Goal: Information Seeking & Learning: Find specific fact

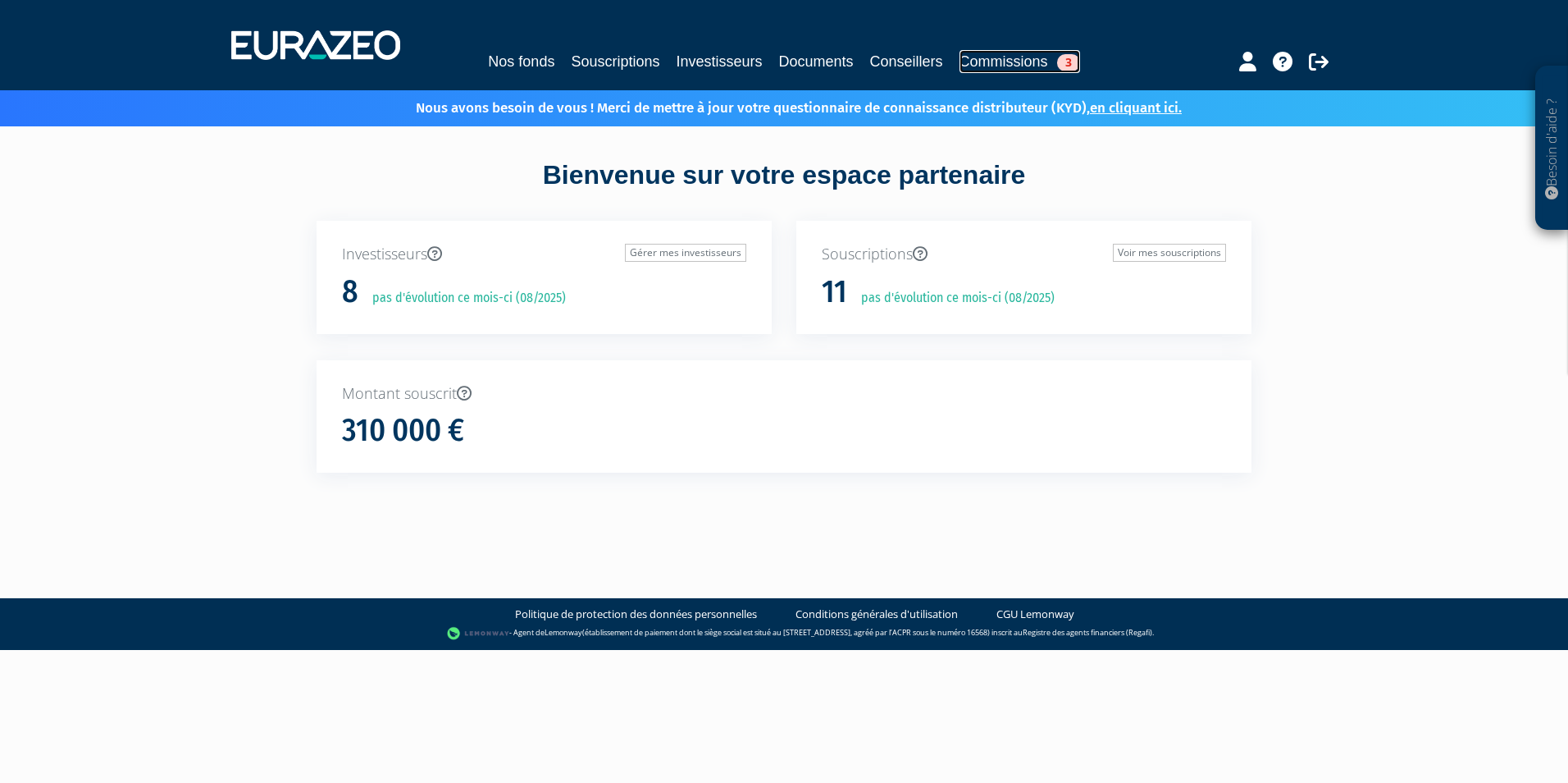
click at [978, 62] on link "Commissions 3" at bounding box center [1019, 62] width 121 height 23
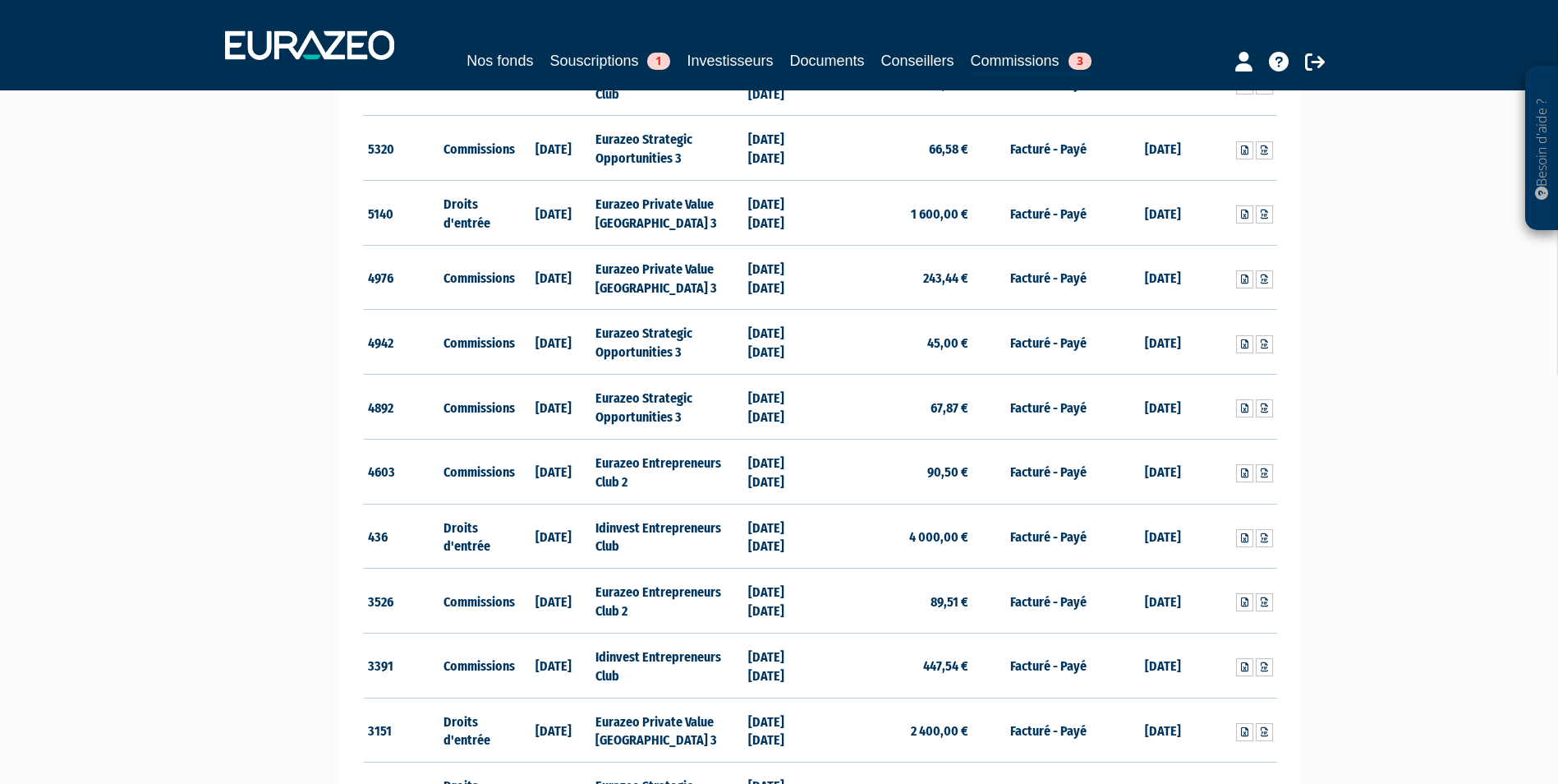
scroll to position [493, 0]
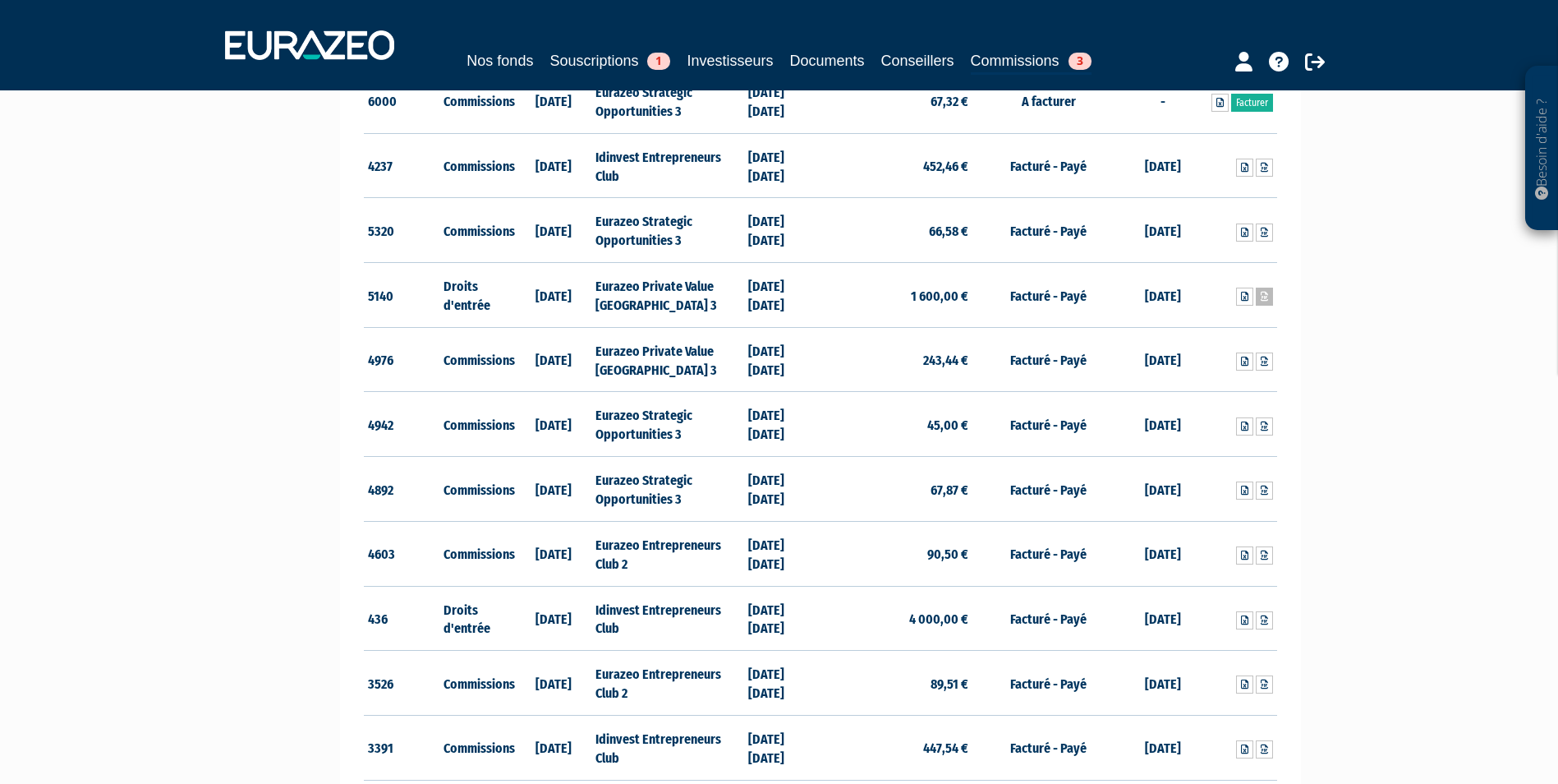
click at [1259, 297] on link at bounding box center [1264, 297] width 18 height 18
click at [1247, 292] on icon at bounding box center [1244, 297] width 8 height 10
drag, startPoint x: 1390, startPoint y: 610, endPoint x: 1330, endPoint y: 587, distance: 64.3
click at [1390, 610] on div "Besoin d'aide ? × J'ai besoin d'aide Si vous avez une question à propos du fonc…" at bounding box center [779, 387] width 1558 height 1761
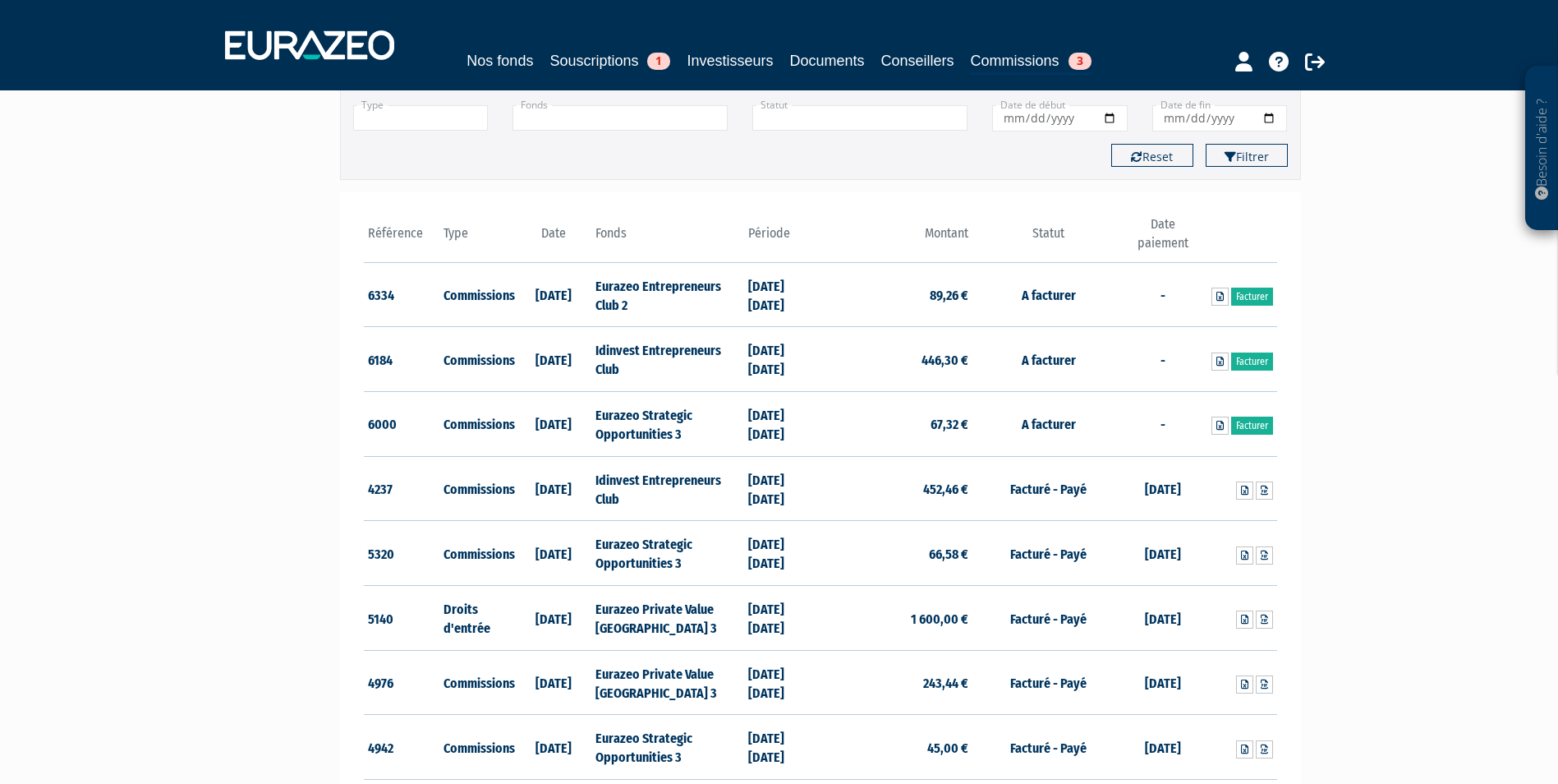
scroll to position [0, 0]
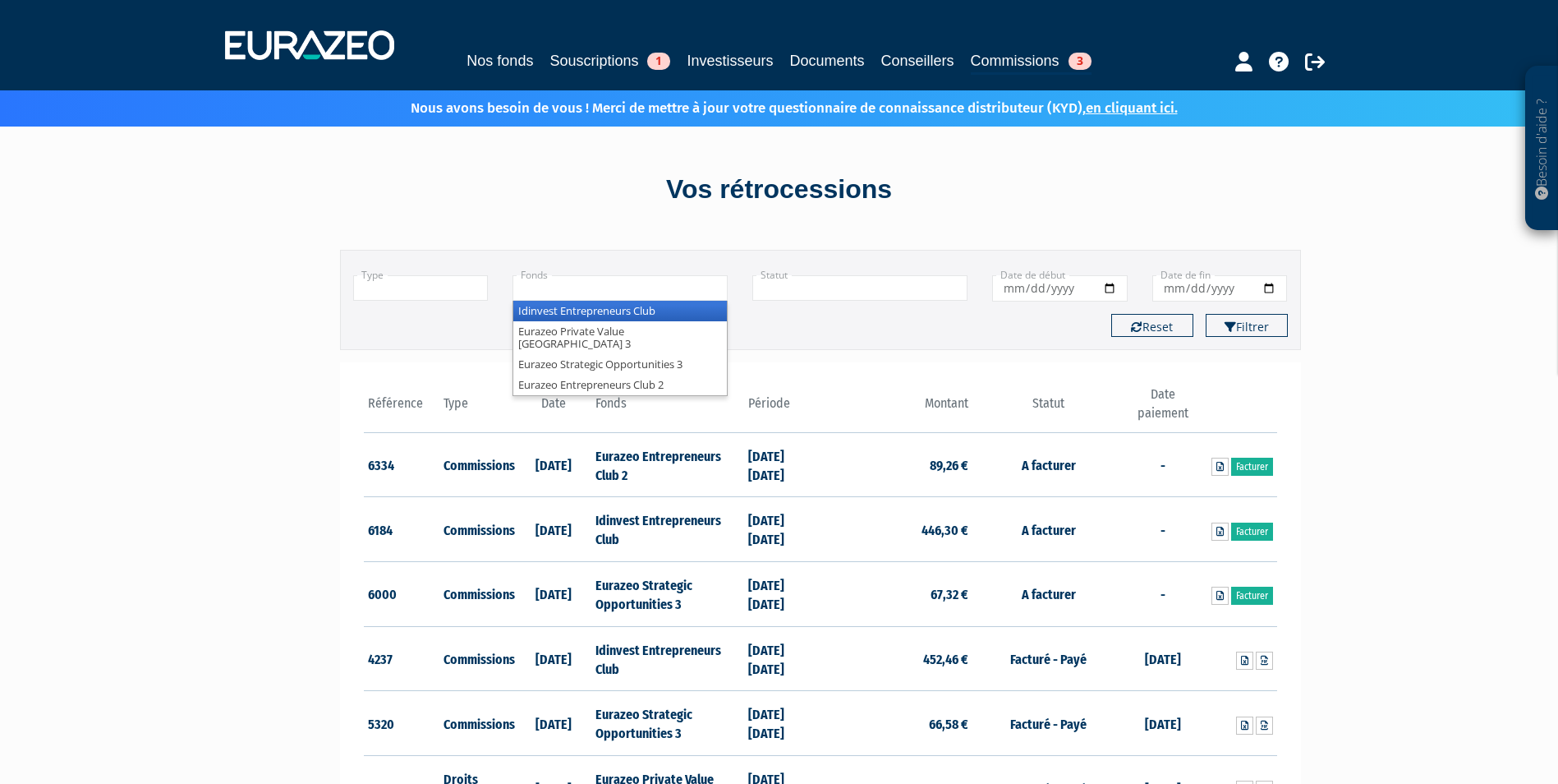
click at [665, 289] on input "text" at bounding box center [621, 288] width 215 height 26
click at [656, 326] on li "Eurazeo Private Value [GEOGRAPHIC_DATA] 3" at bounding box center [621, 337] width 214 height 33
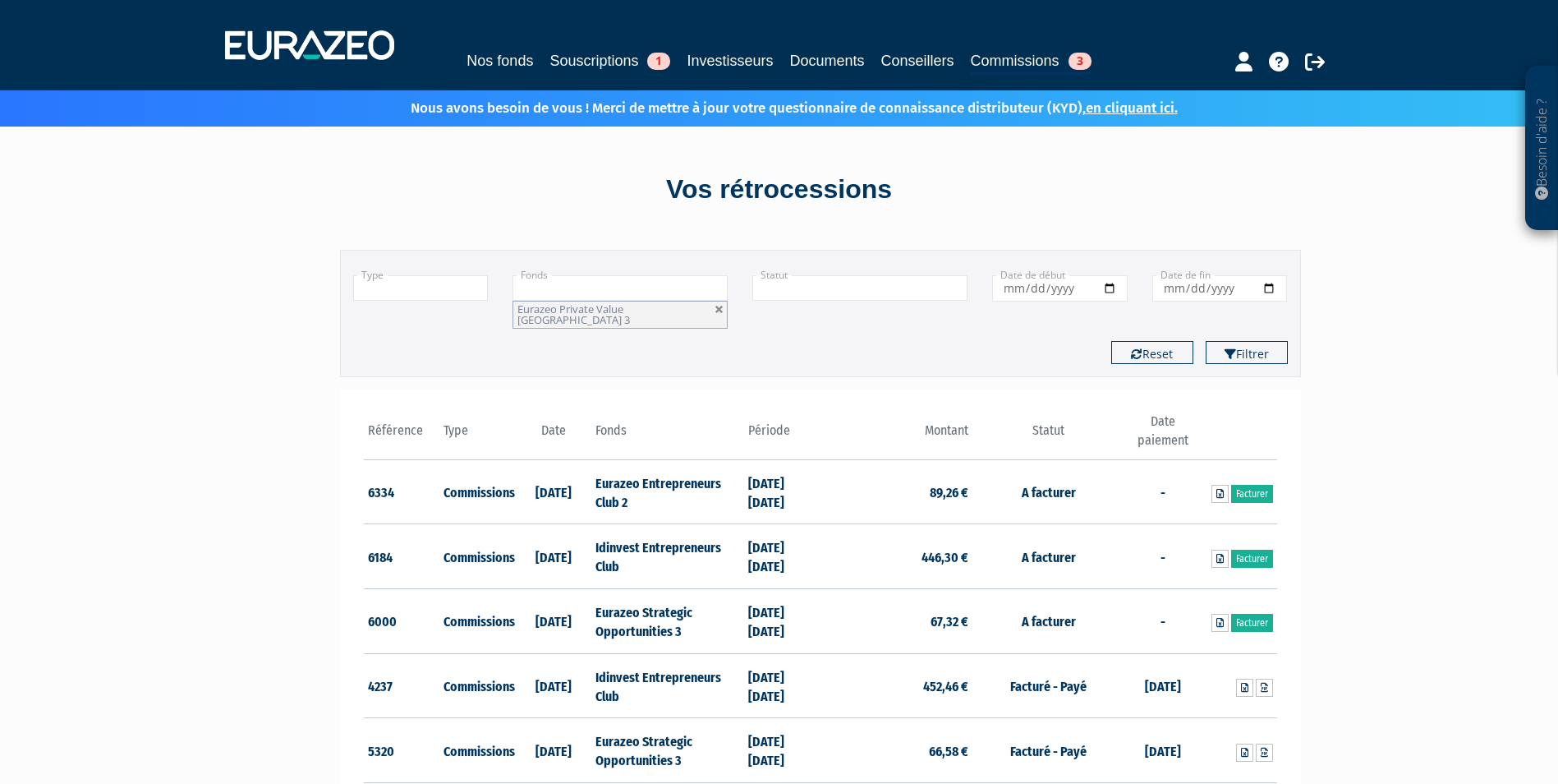
scroll to position [82, 0]
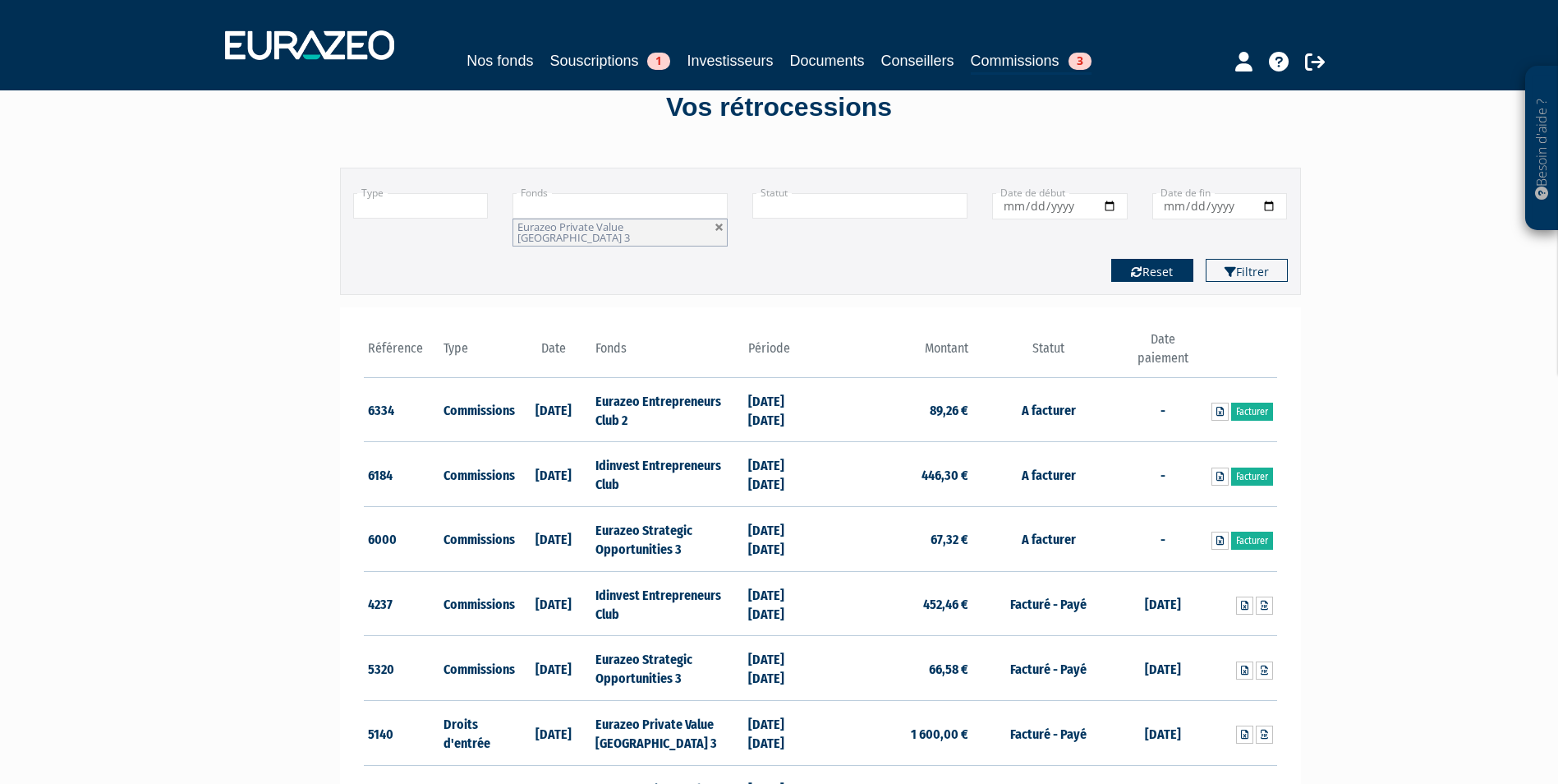
click at [1183, 259] on button "Reset" at bounding box center [1153, 270] width 82 height 23
type input "+"
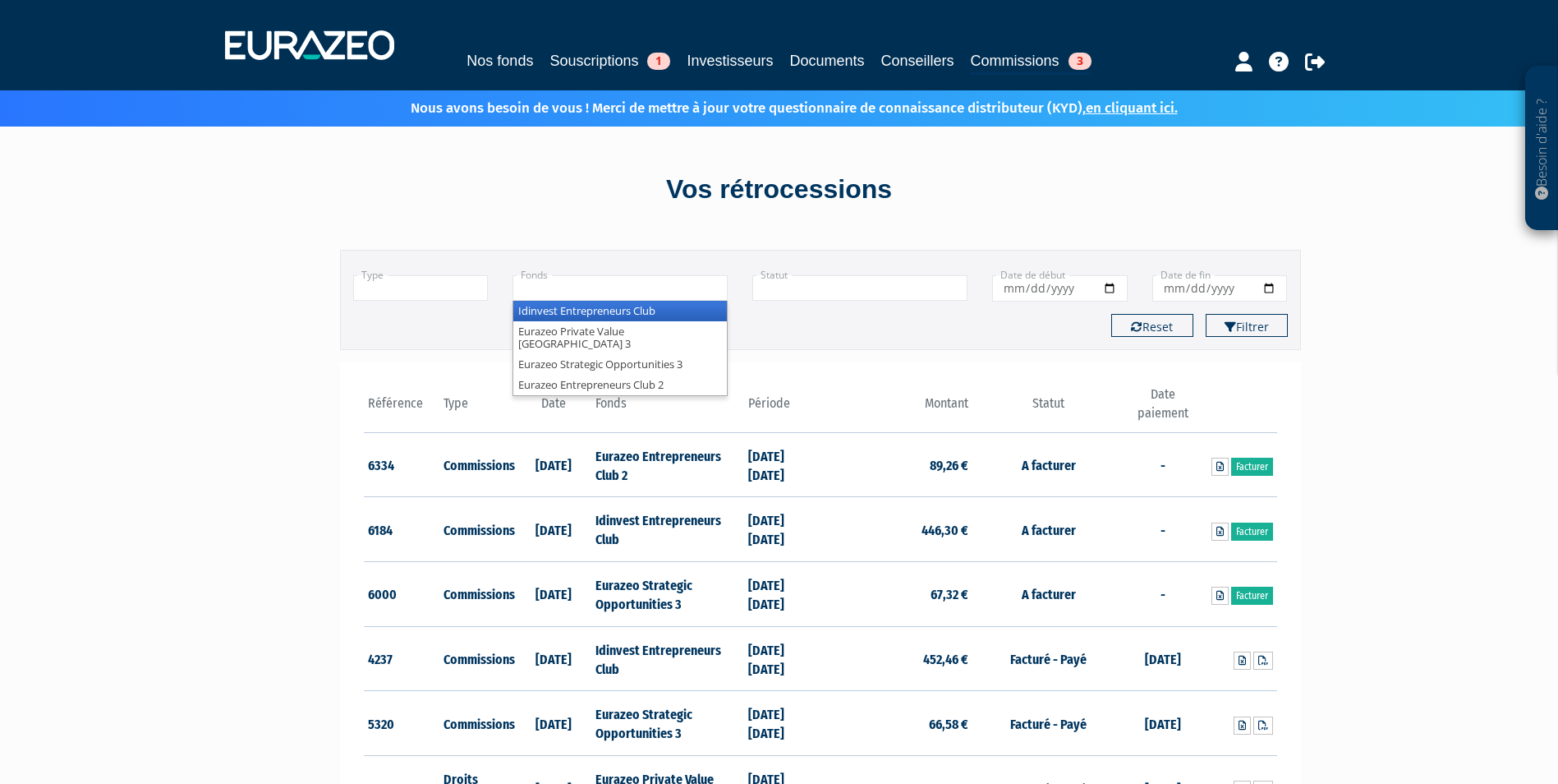
click at [669, 281] on input "text" at bounding box center [621, 288] width 215 height 26
click at [661, 329] on li "Eurazeo Private Value [GEOGRAPHIC_DATA] 3" at bounding box center [621, 337] width 214 height 33
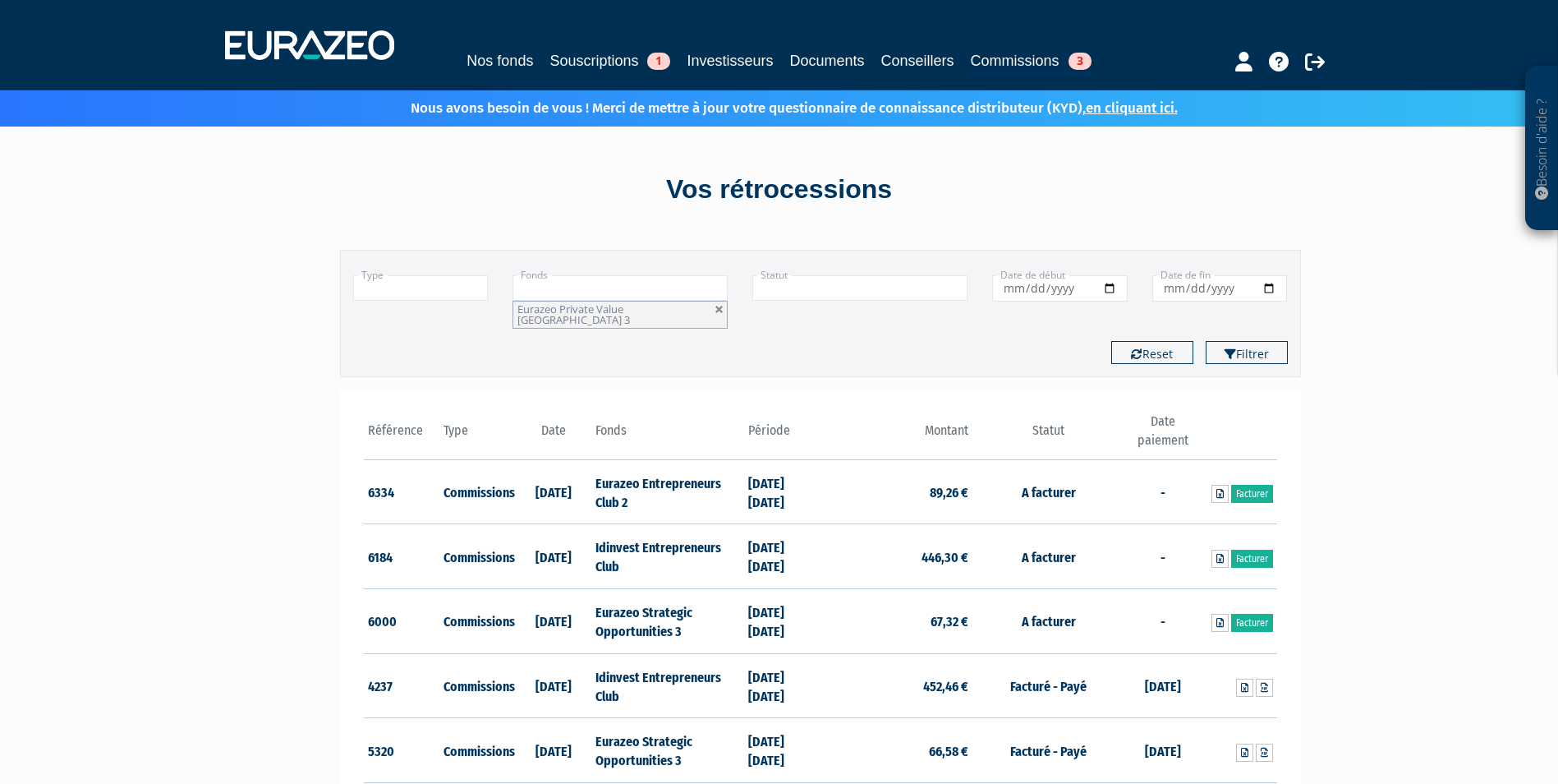
click at [550, 309] on span "Eurazeo Private Value [GEOGRAPHIC_DATA] 3" at bounding box center [573, 314] width 113 height 26
click at [621, 349] on li "Eurazeo Private Value [GEOGRAPHIC_DATA] 3" at bounding box center [621, 365] width 214 height 33
click at [630, 313] on span "Eurazeo Private Value [GEOGRAPHIC_DATA] 3" at bounding box center [573, 314] width 113 height 26
click at [675, 314] on li "Eurazeo Private Value [GEOGRAPHIC_DATA] 3" at bounding box center [621, 314] width 215 height 28
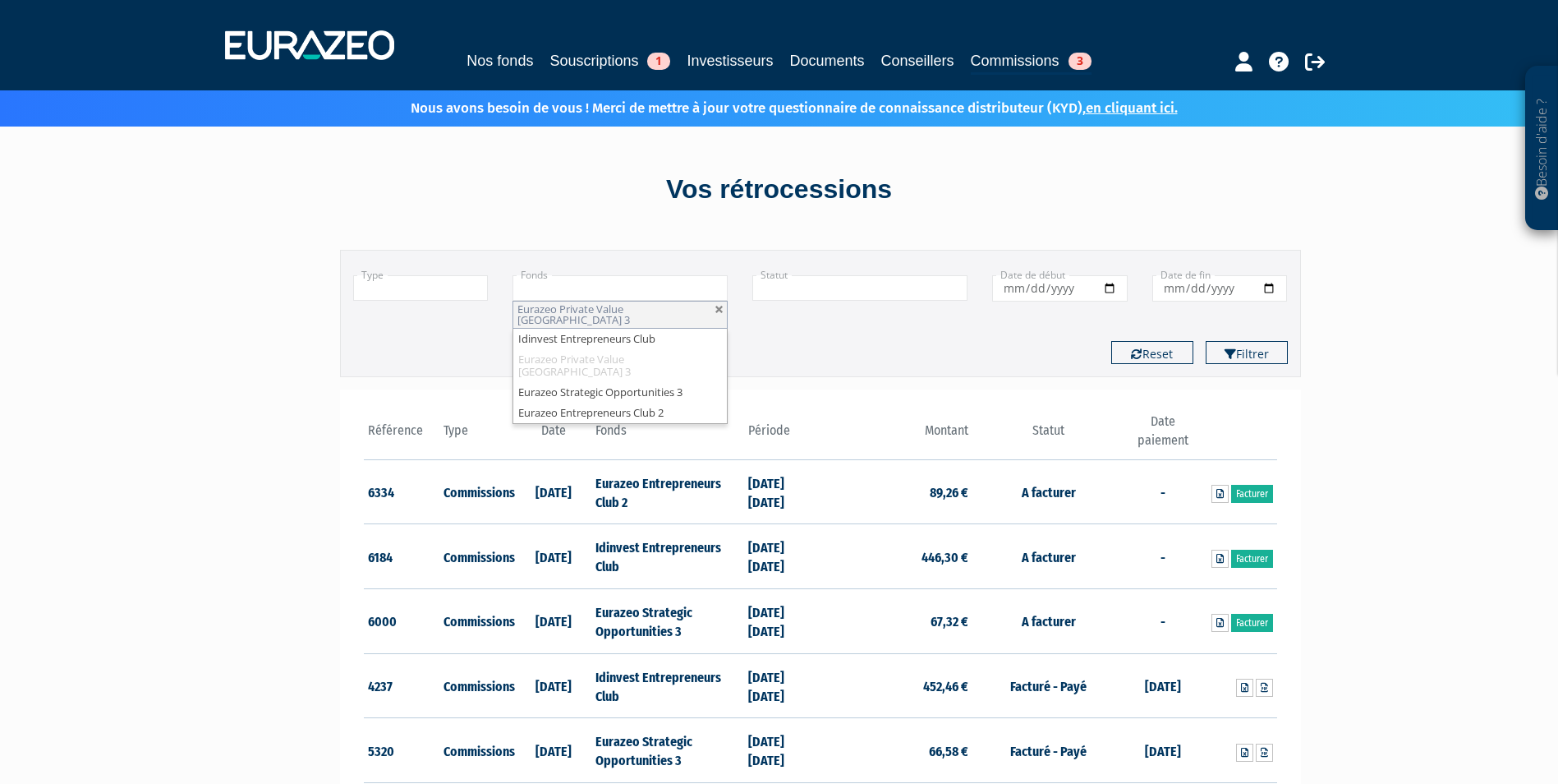
click at [447, 352] on div "Filtrer Reset" at bounding box center [821, 353] width 959 height 23
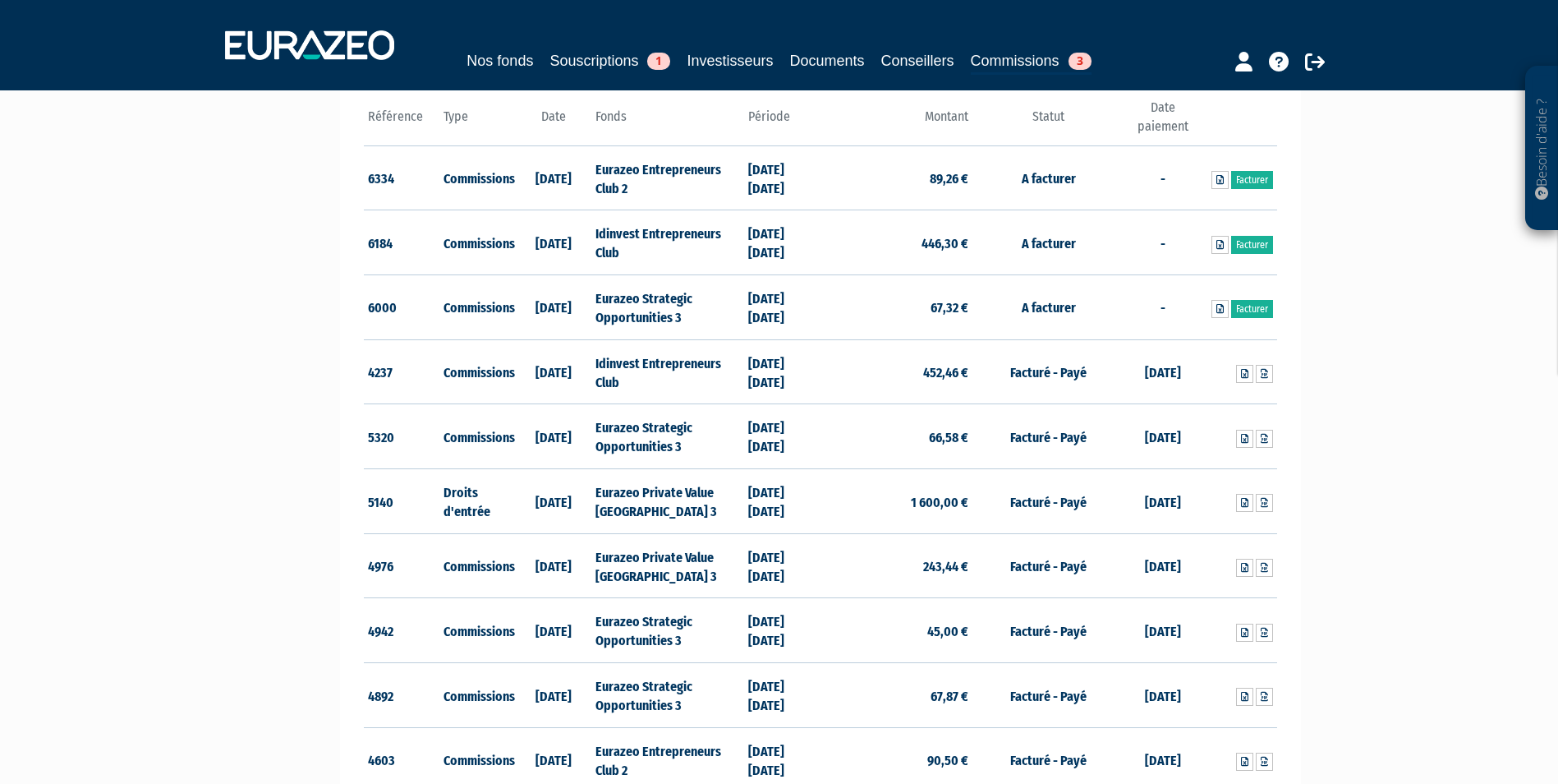
scroll to position [329, 0]
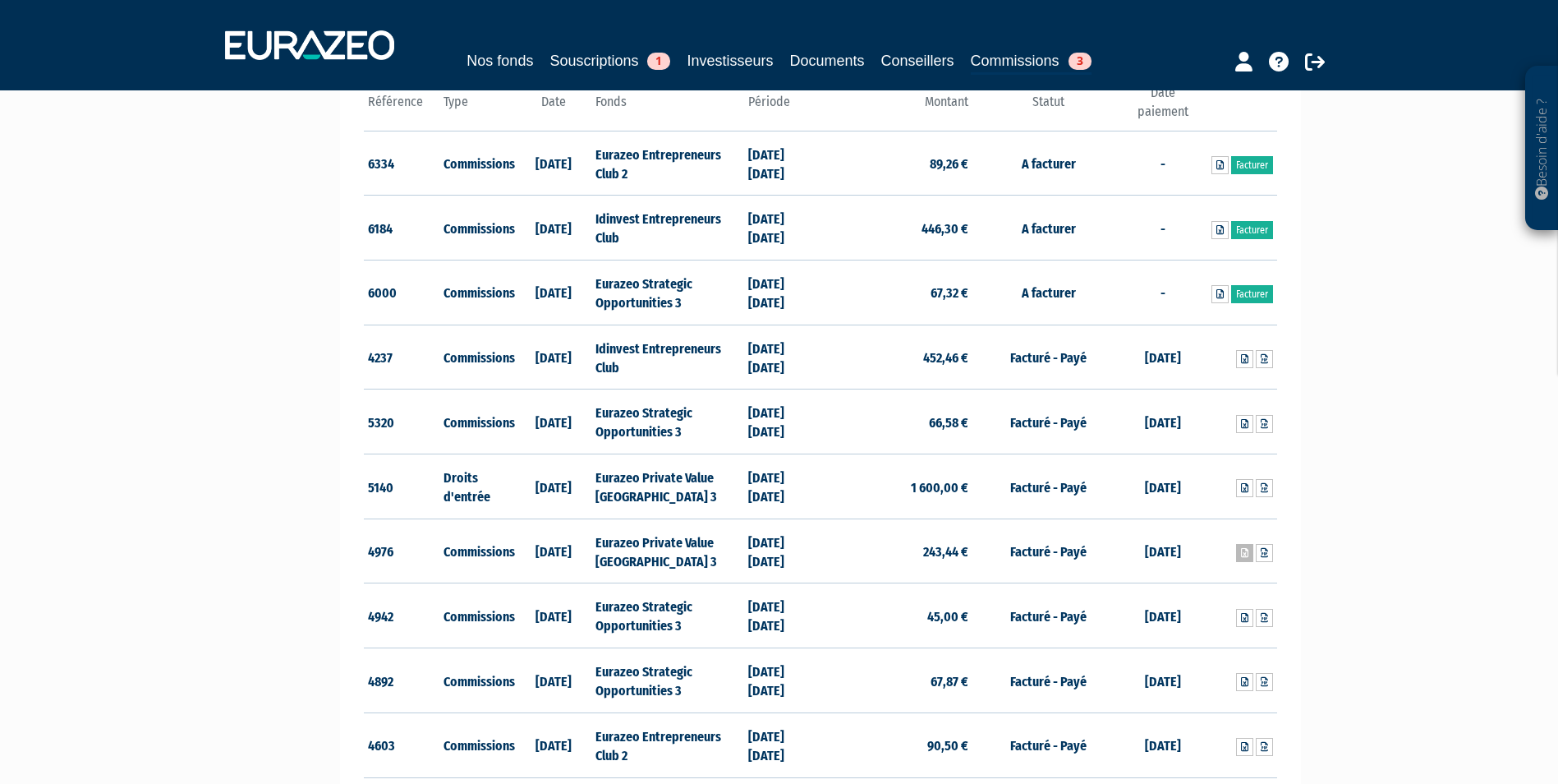
click at [1241, 548] on icon at bounding box center [1244, 553] width 8 height 10
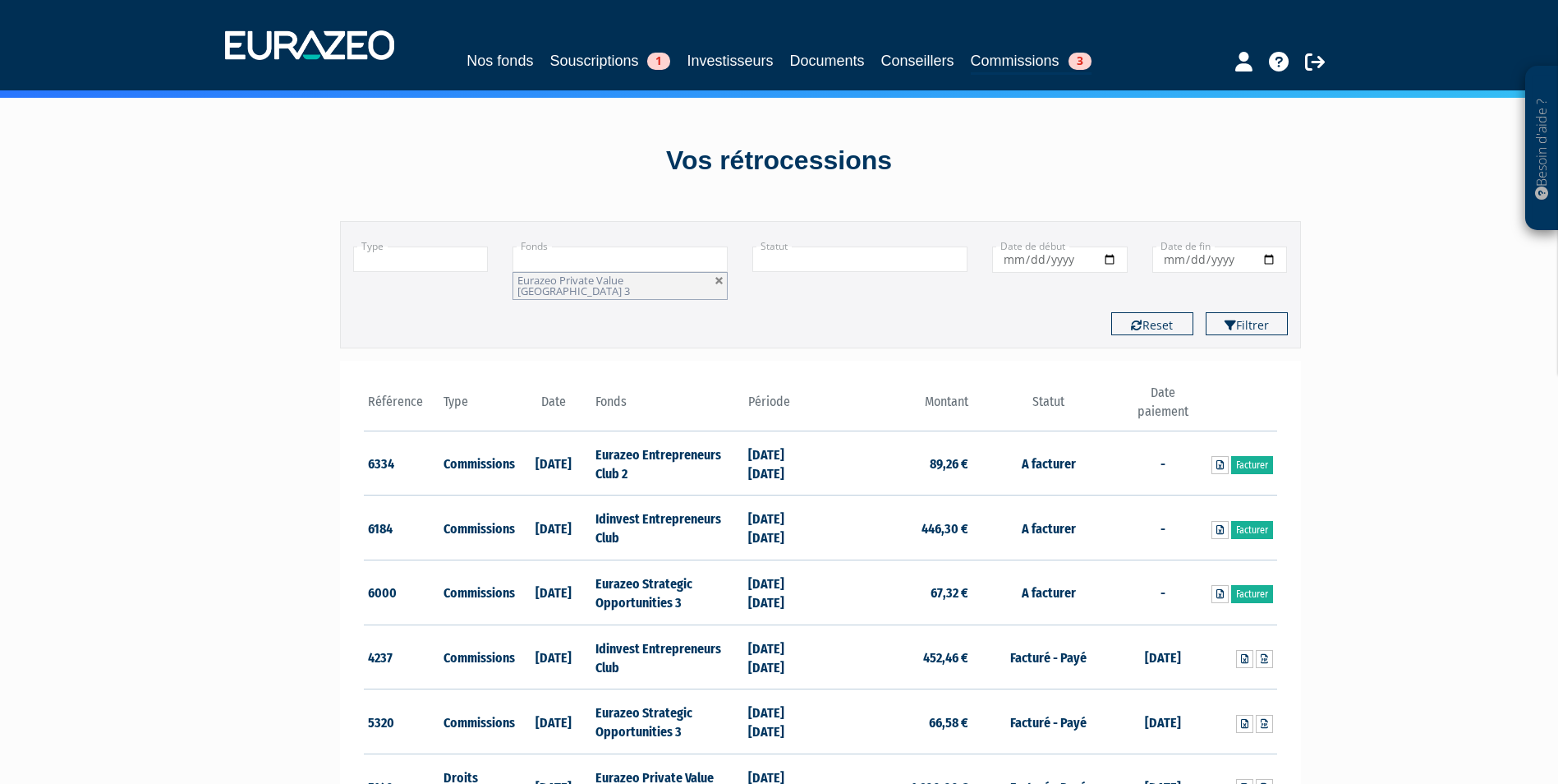
scroll to position [0, 0]
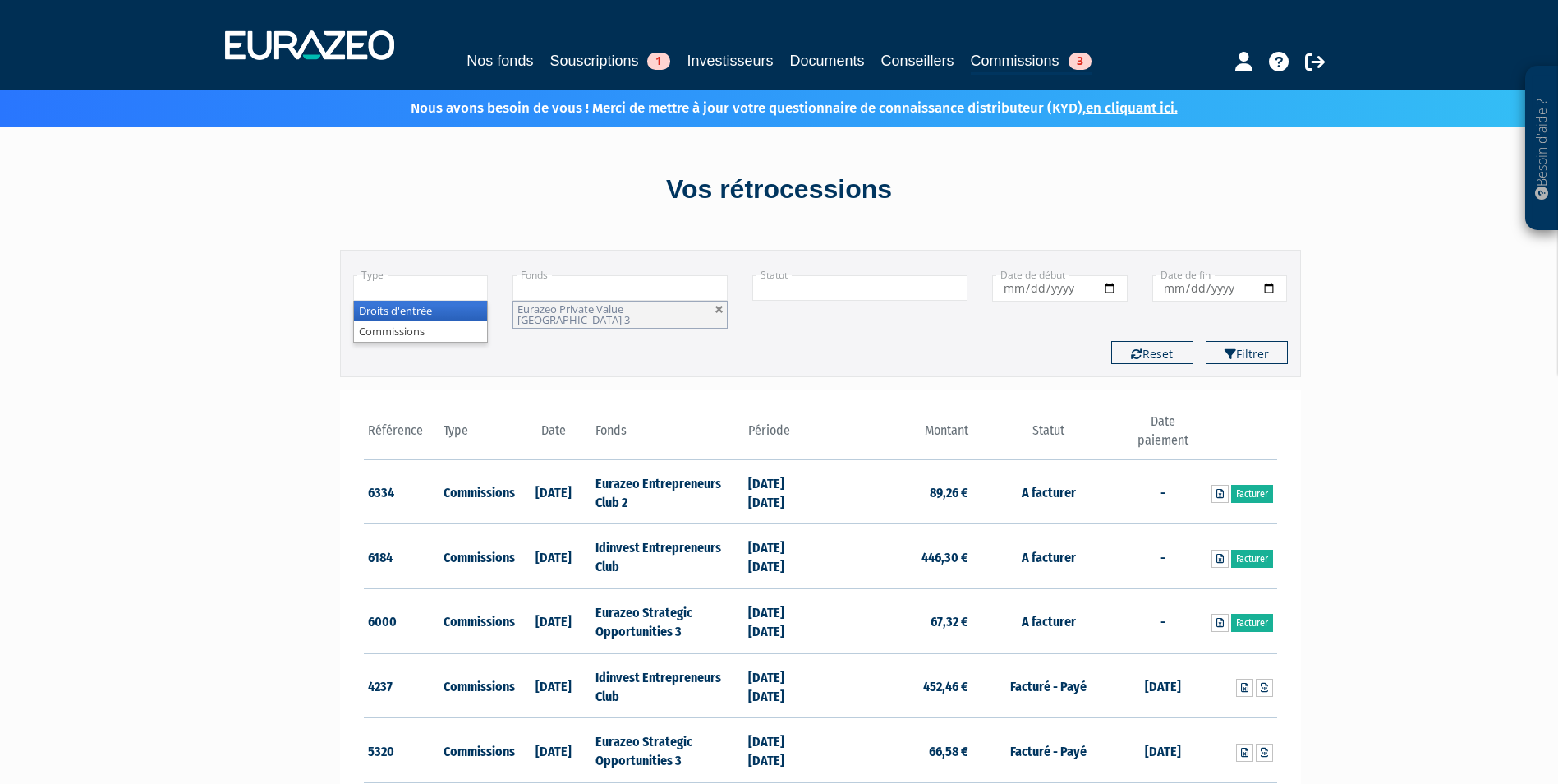
click at [448, 289] on input "text" at bounding box center [420, 288] width 136 height 26
click at [437, 302] on li "Droits d'entrée" at bounding box center [420, 310] width 134 height 21
click at [1147, 349] on button "Reset" at bounding box center [1153, 353] width 82 height 23
type input "+"
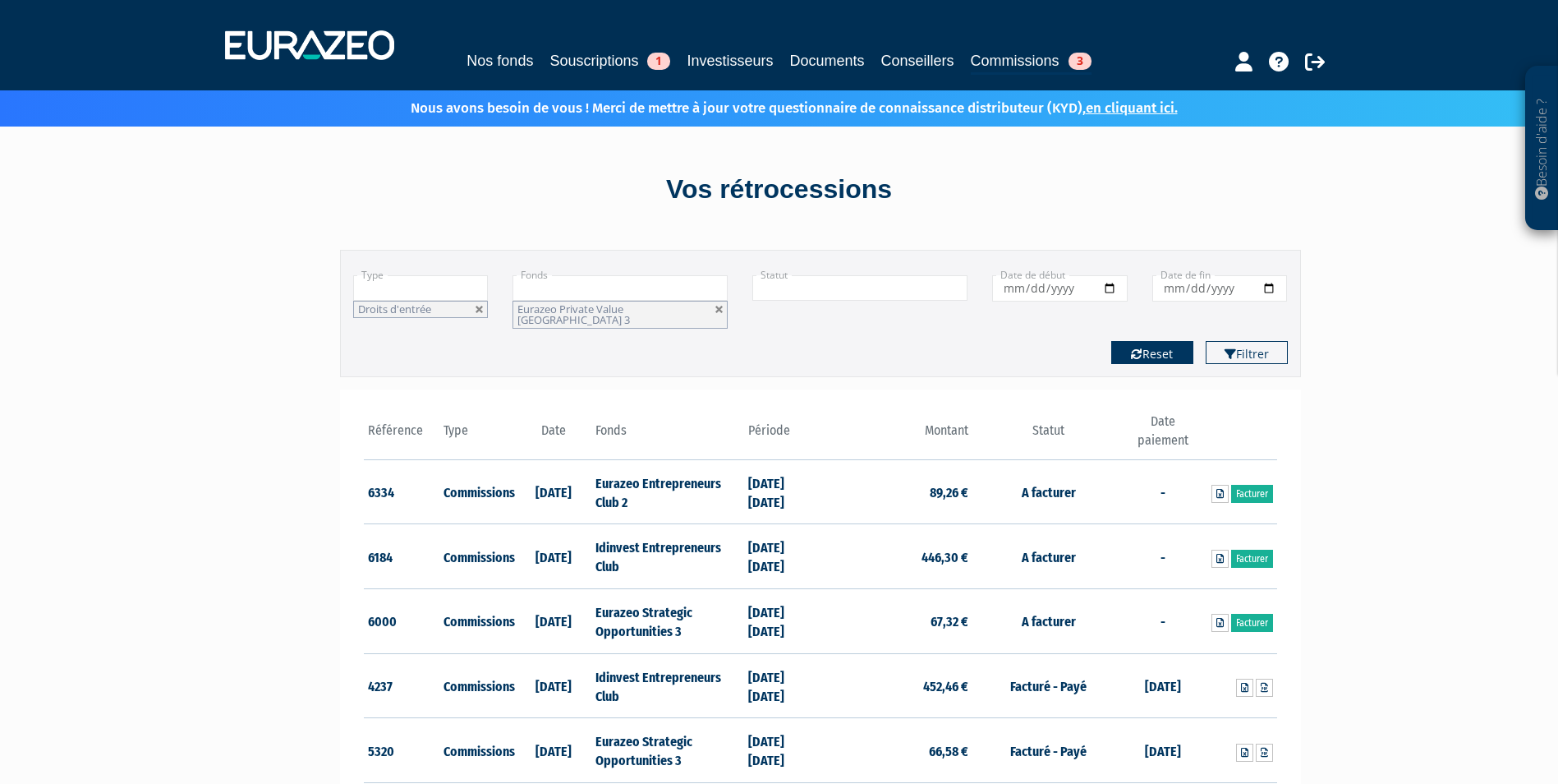
type input "+"
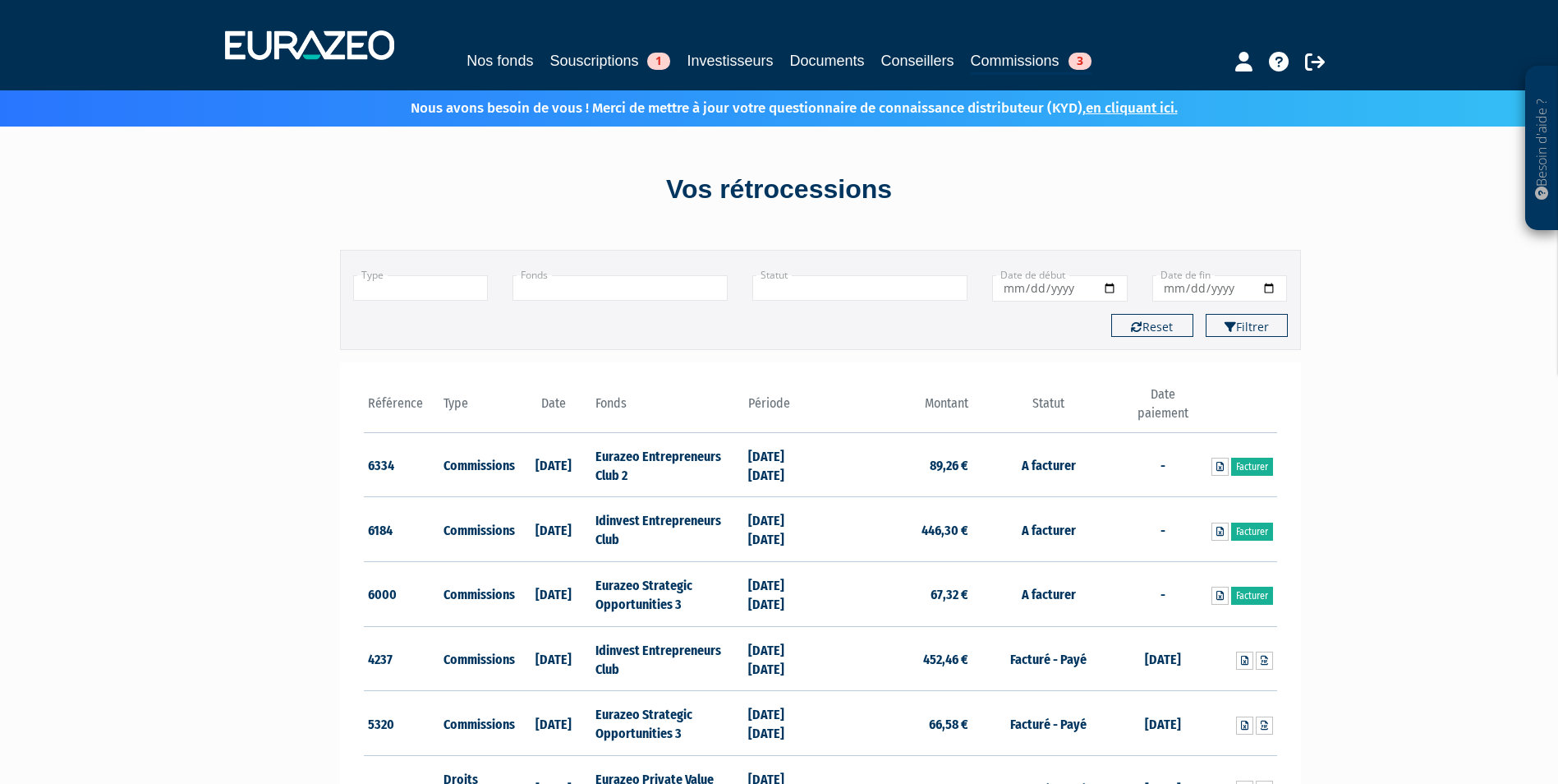
click at [424, 282] on input "text" at bounding box center [420, 288] width 136 height 26
drag, startPoint x: 418, startPoint y: 308, endPoint x: 546, endPoint y: 287, distance: 129.7
click at [419, 308] on li "Droits d'entrée" at bounding box center [420, 310] width 134 height 21
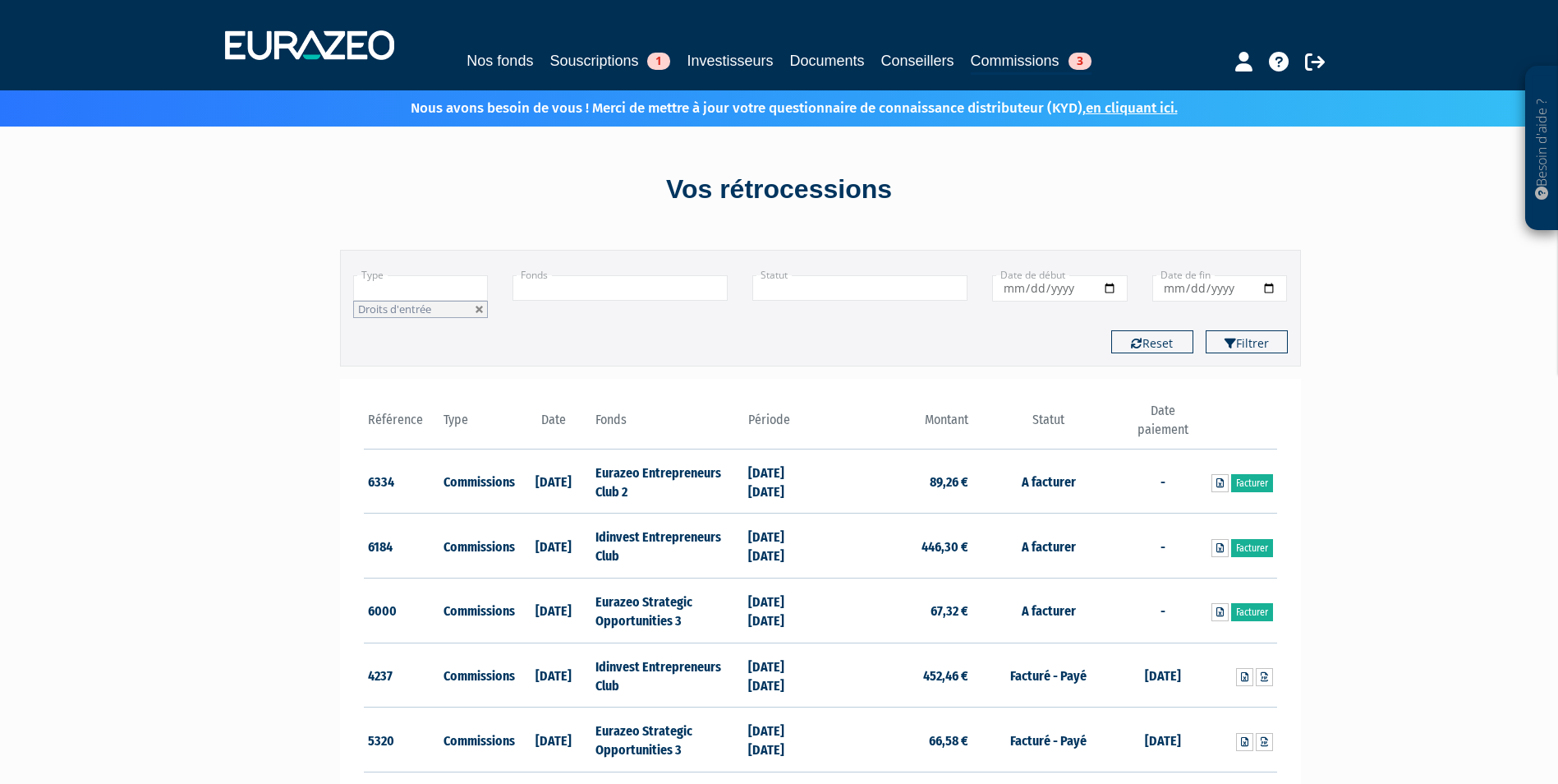
click at [561, 280] on input "text" at bounding box center [621, 288] width 215 height 26
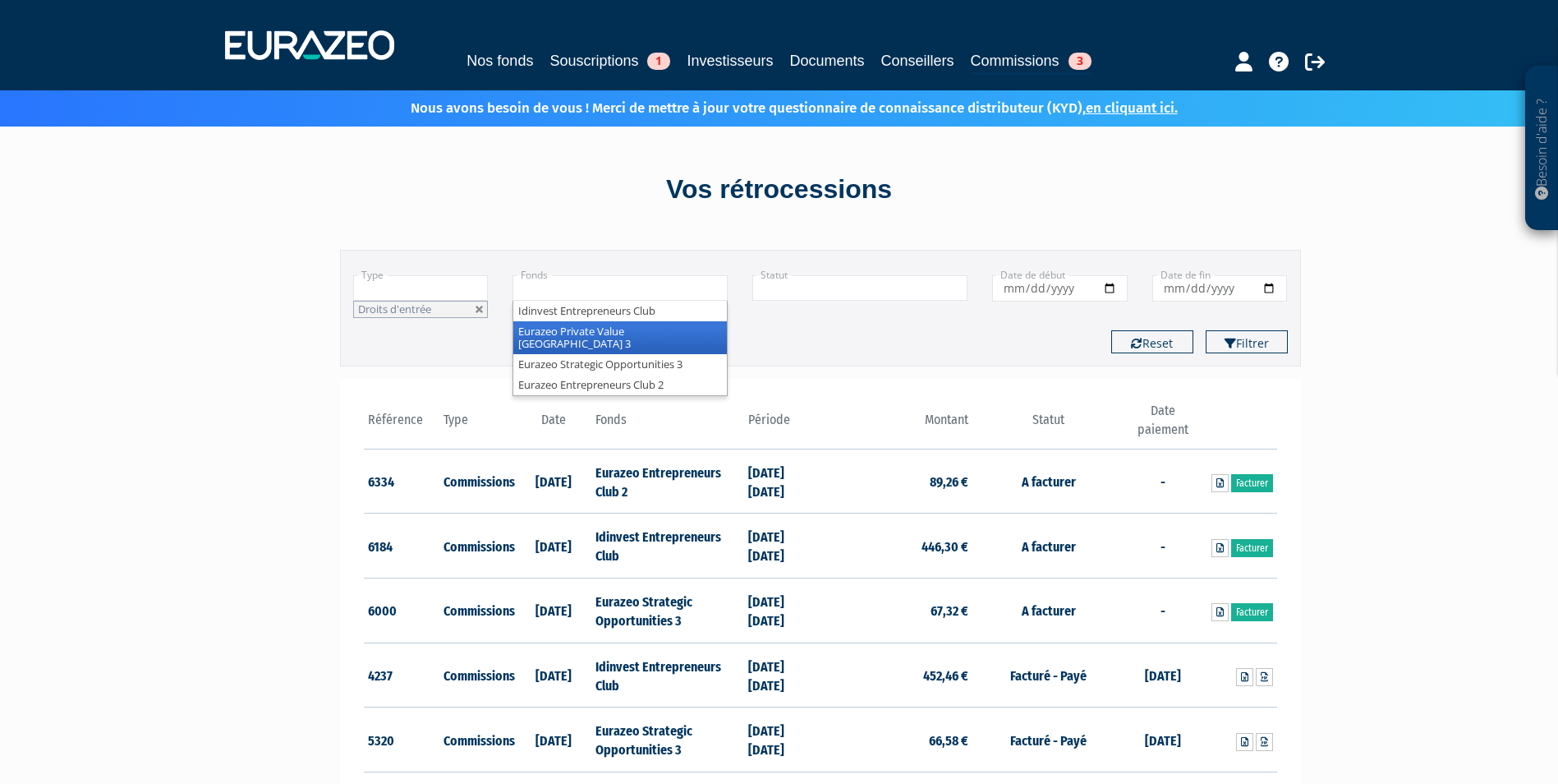
click at [599, 326] on li "Eurazeo Private Value [GEOGRAPHIC_DATA] 3" at bounding box center [621, 337] width 214 height 33
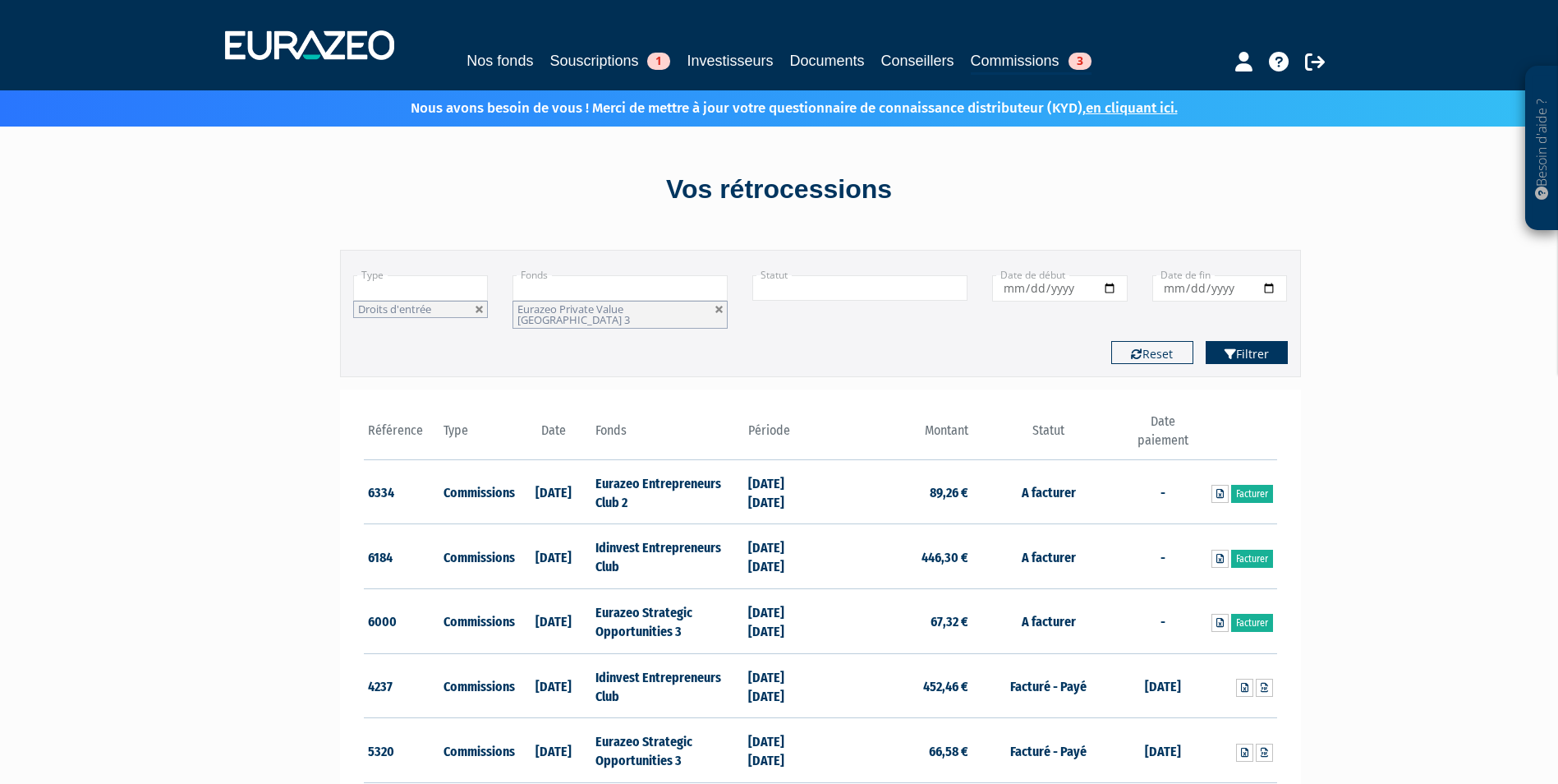
click at [1254, 342] on button "Filtrer" at bounding box center [1247, 353] width 82 height 23
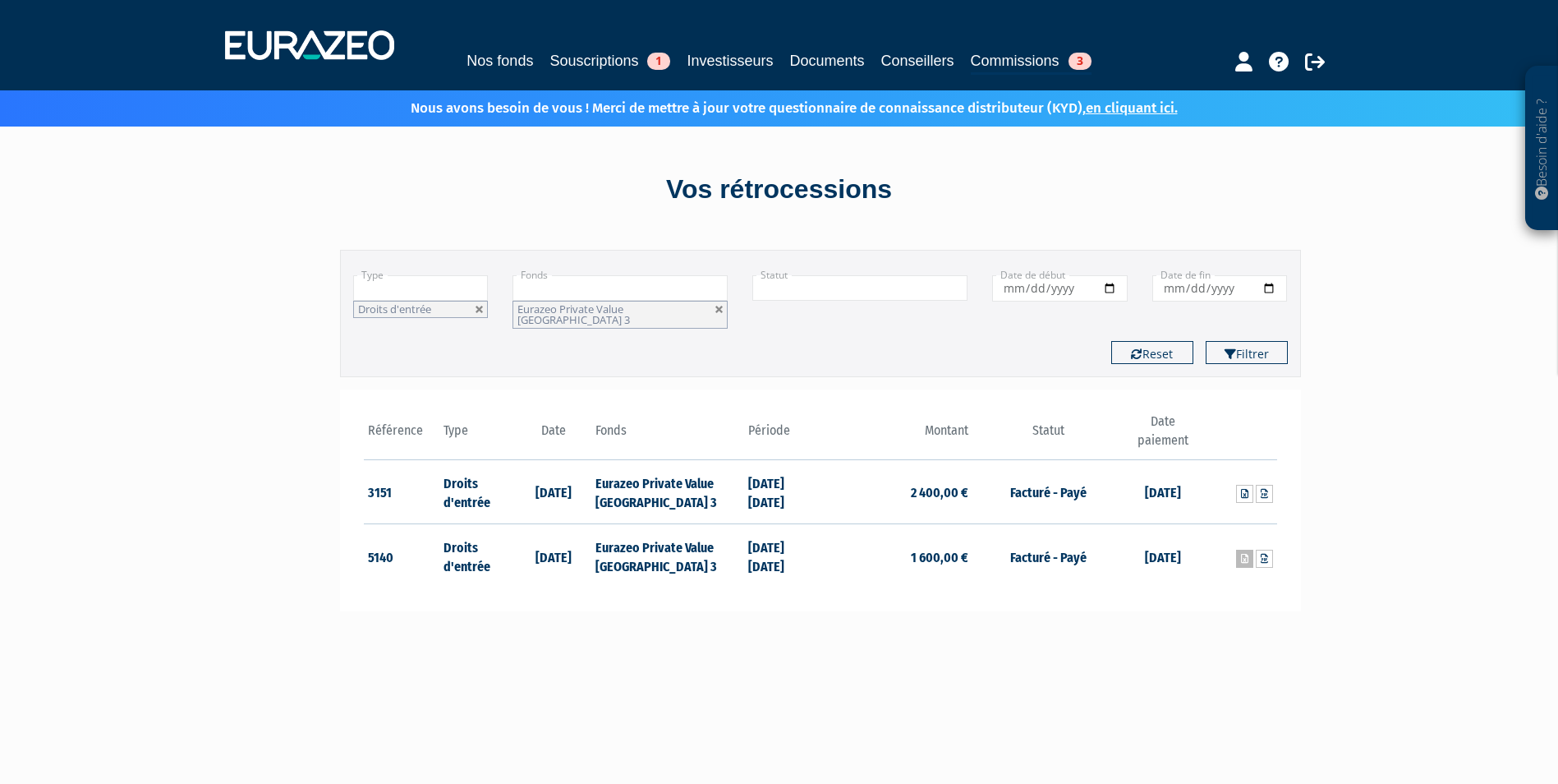
click at [1244, 554] on icon at bounding box center [1244, 559] width 8 height 10
click at [1265, 554] on icon at bounding box center [1264, 559] width 8 height 10
click at [580, 54] on link "Souscriptions 1" at bounding box center [610, 61] width 121 height 23
